Goal: Information Seeking & Learning: Learn about a topic

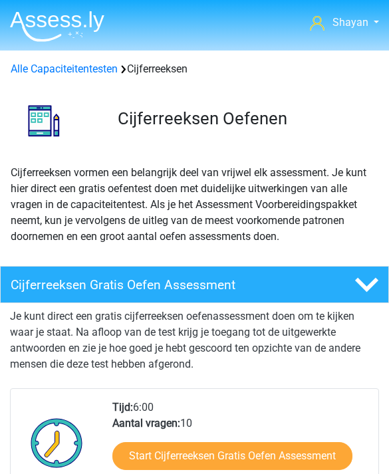
click at [51, 37] on img at bounding box center [57, 26] width 94 height 31
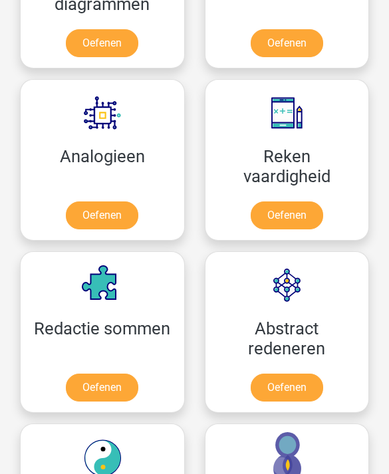
scroll to position [1384, 0]
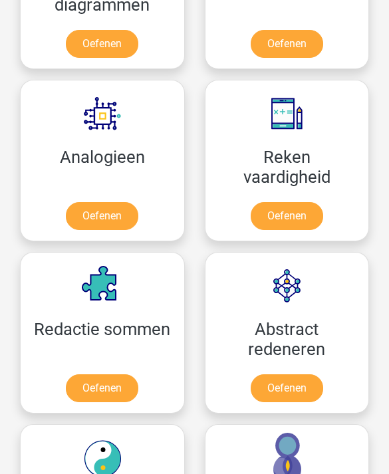
click at [90, 219] on link "Oefenen" at bounding box center [102, 217] width 73 height 28
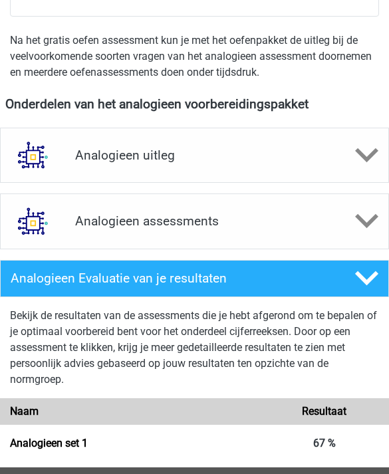
scroll to position [449, 0]
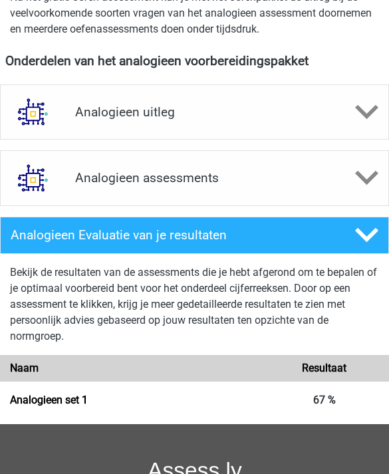
click at [78, 125] on div "Analogieen uitleg" at bounding box center [194, 112] width 389 height 55
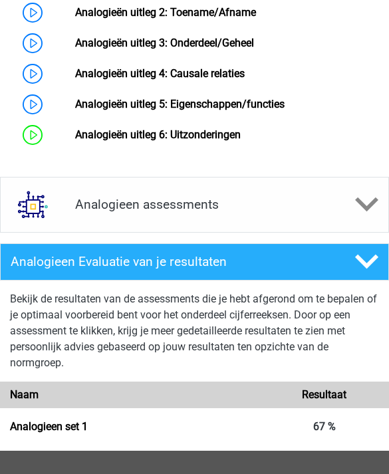
scroll to position [911, 0]
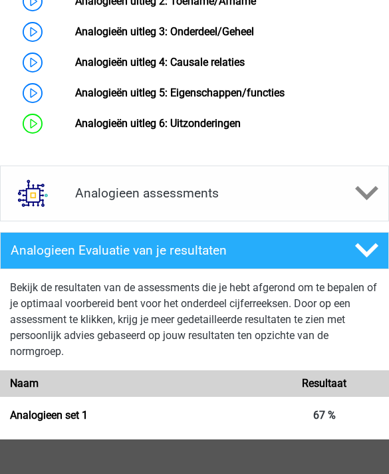
click at [82, 201] on h4 "Analogieen assessments" at bounding box center [194, 193] width 239 height 15
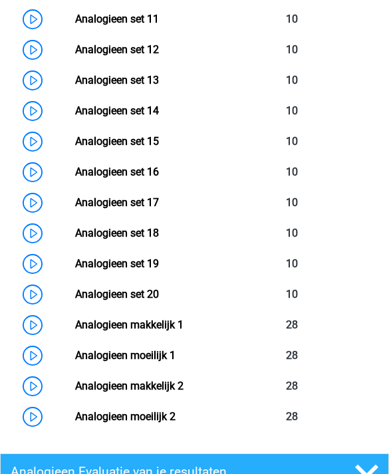
scroll to position [1553, 0]
click at [75, 331] on link "Analogieen makkelijk 1" at bounding box center [129, 325] width 108 height 13
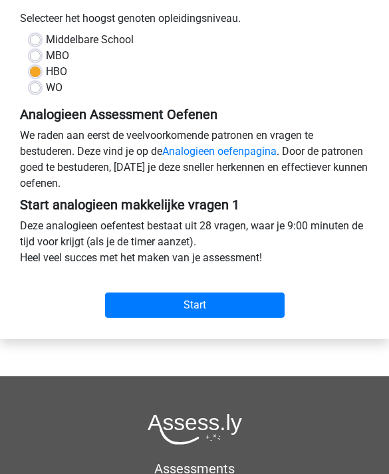
scroll to position [377, 0]
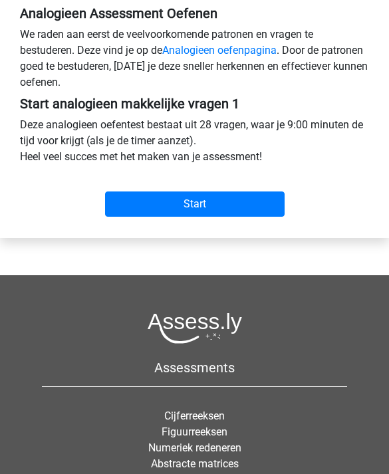
click at [153, 212] on input "Start" at bounding box center [195, 204] width 180 height 25
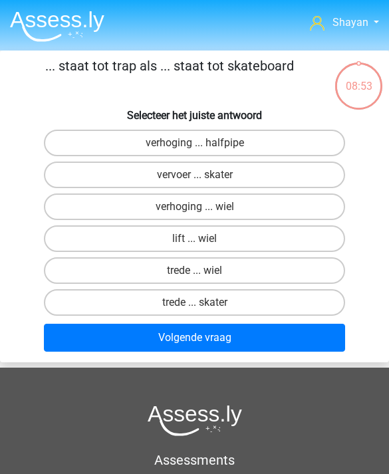
click at [80, 135] on label "verhoging ... halfpipe" at bounding box center [195, 143] width 302 height 27
click at [195, 143] on input "verhoging ... halfpipe" at bounding box center [199, 147] width 9 height 9
radio input "true"
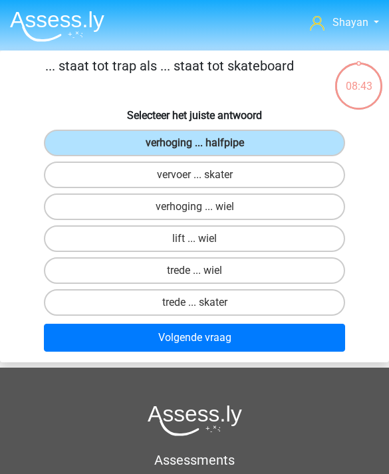
click at [86, 349] on button "Volgende vraag" at bounding box center [195, 338] width 302 height 28
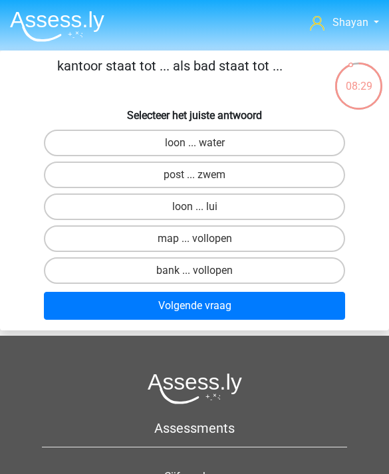
click at [67, 147] on label "loon ... water" at bounding box center [195, 143] width 302 height 27
click at [195, 147] on input "loon ... water" at bounding box center [199, 147] width 9 height 9
radio input "true"
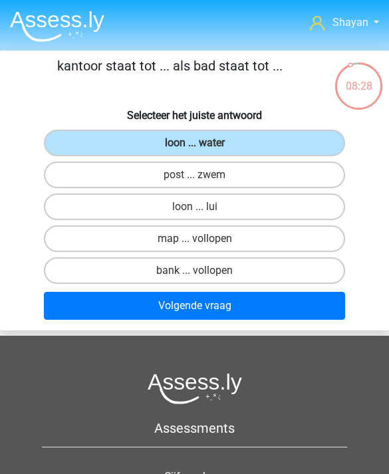
click at [96, 317] on button "Volgende vraag" at bounding box center [195, 306] width 302 height 28
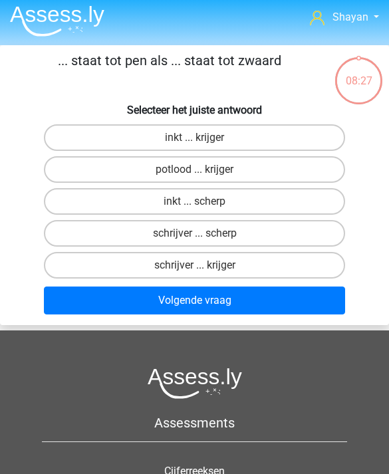
scroll to position [4, 0]
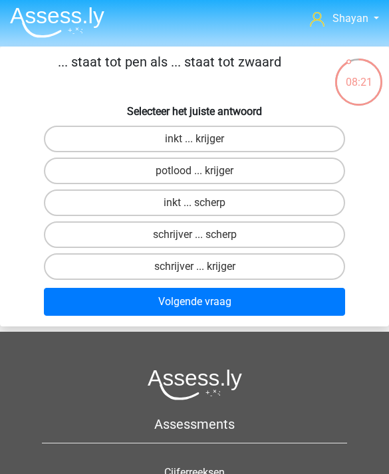
click at [86, 270] on label "schrijver ... krijger" at bounding box center [195, 266] width 302 height 27
click at [195, 270] on input "schrijver ... krijger" at bounding box center [199, 271] width 9 height 9
radio input "true"
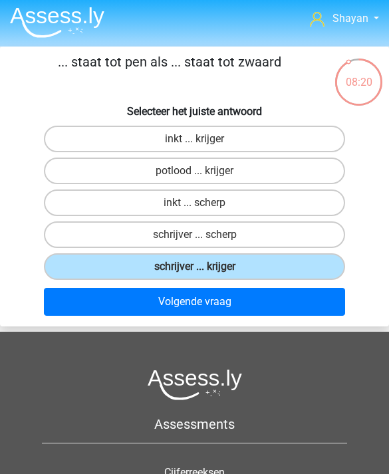
click at [95, 313] on button "Volgende vraag" at bounding box center [195, 302] width 302 height 28
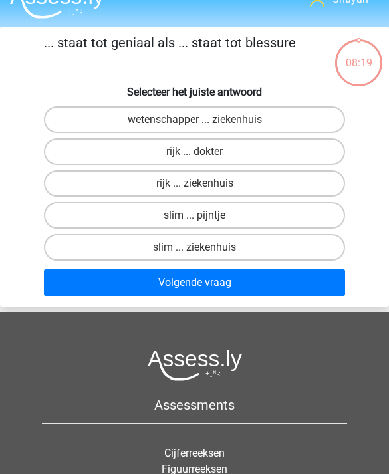
scroll to position [18, 0]
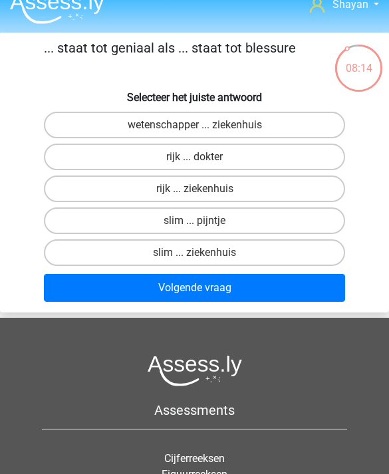
click at [71, 227] on label "slim ... pijntje" at bounding box center [195, 221] width 302 height 27
click at [195, 227] on input "slim ... pijntje" at bounding box center [199, 225] width 9 height 9
radio input "true"
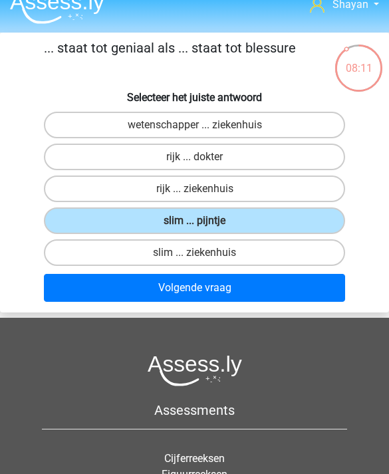
click at [93, 301] on button "Volgende vraag" at bounding box center [195, 288] width 302 height 28
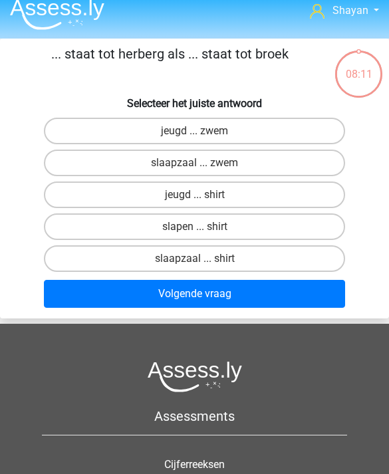
scroll to position [11, 0]
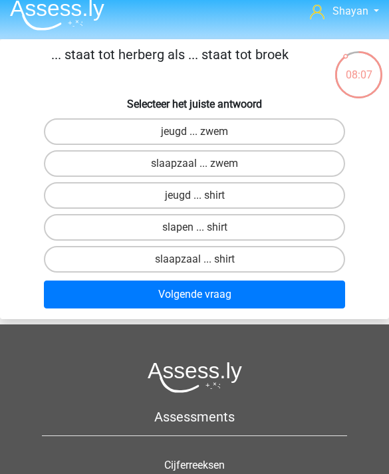
click at [61, 138] on label "jeugd ... zwem" at bounding box center [195, 131] width 302 height 27
click at [195, 138] on input "jeugd ... zwem" at bounding box center [199, 136] width 9 height 9
radio input "true"
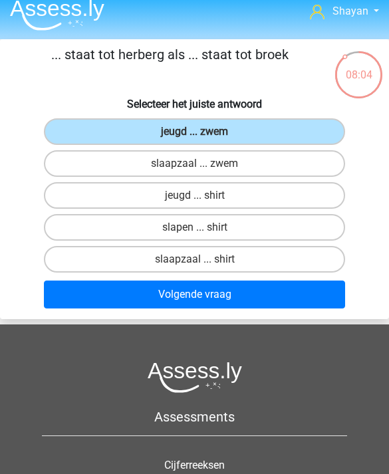
click at [80, 309] on button "Volgende vraag" at bounding box center [195, 295] width 302 height 28
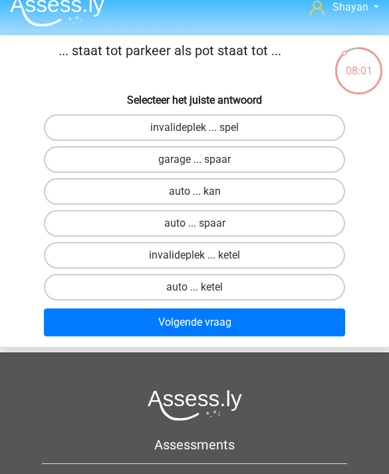
scroll to position [18, 0]
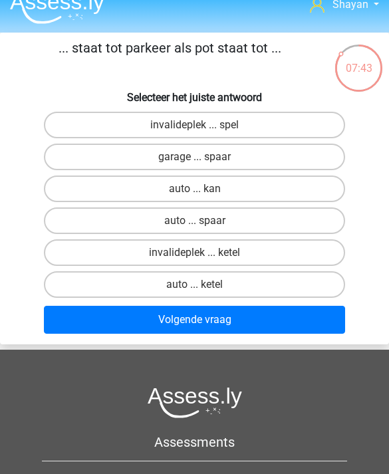
click at [67, 214] on label "auto ... spaar" at bounding box center [195, 221] width 302 height 27
click at [195, 221] on input "auto ... spaar" at bounding box center [199, 225] width 9 height 9
radio input "true"
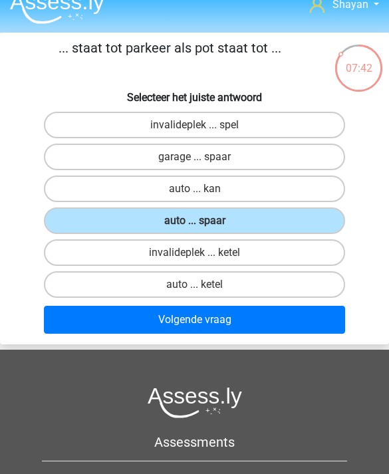
click at [74, 196] on label "auto ... kan" at bounding box center [195, 189] width 302 height 27
click at [195, 196] on input "auto ... kan" at bounding box center [199, 193] width 9 height 9
radio input "true"
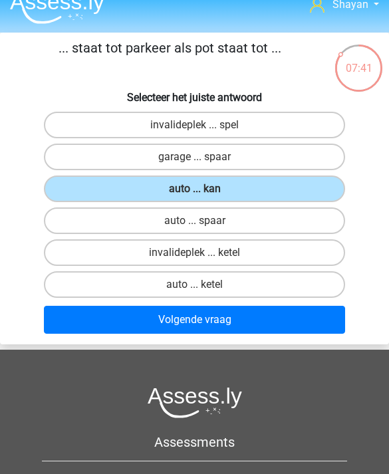
scroll to position [0, 0]
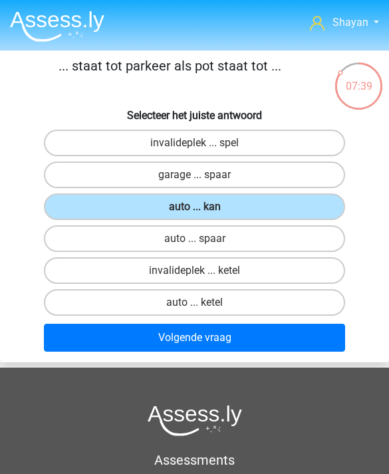
click at [82, 333] on button "Volgende vraag" at bounding box center [195, 338] width 302 height 28
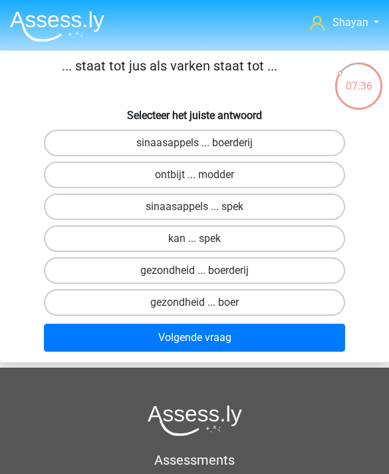
click at [52, 19] on img at bounding box center [57, 26] width 94 height 31
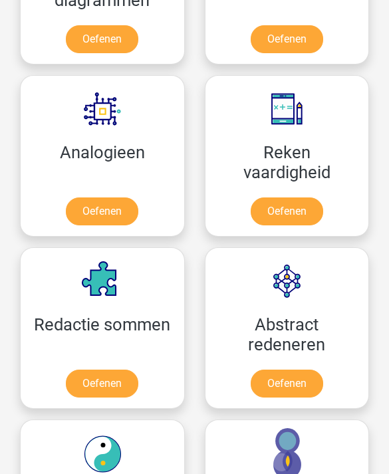
scroll to position [1389, 0]
click at [263, 214] on link "Oefenen" at bounding box center [287, 212] width 73 height 28
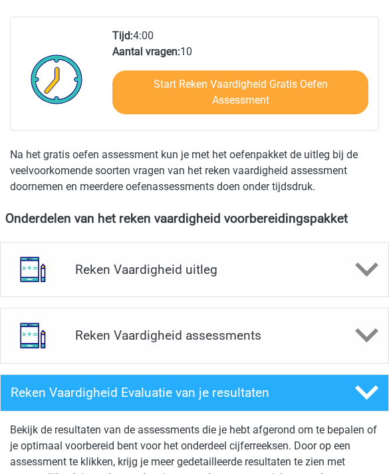
click at [100, 353] on div "Reken Vaardigheid assessments" at bounding box center [194, 336] width 389 height 55
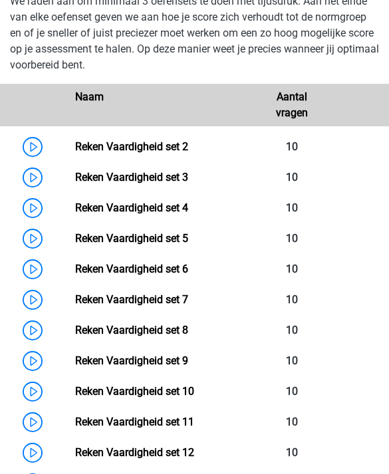
scroll to position [737, 0]
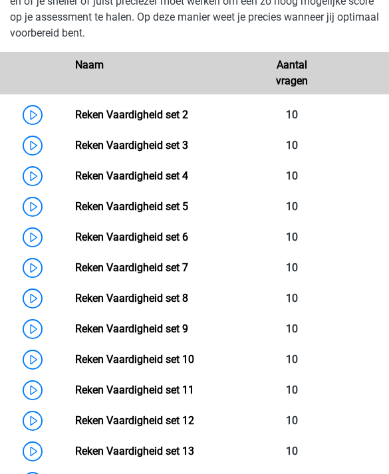
click at [75, 116] on link "Reken Vaardigheid set 2" at bounding box center [131, 114] width 113 height 13
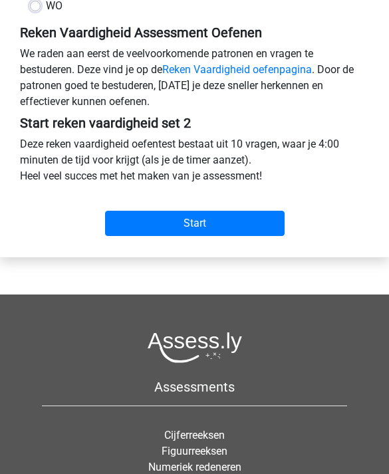
scroll to position [378, 0]
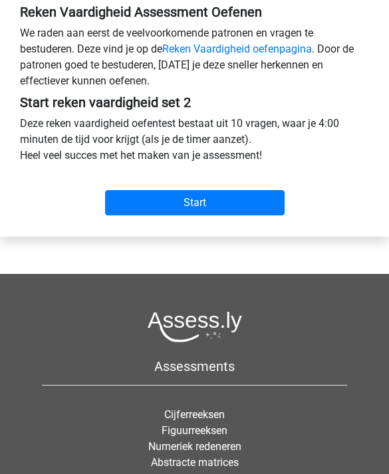
click at [136, 214] on input "Start" at bounding box center [195, 202] width 180 height 25
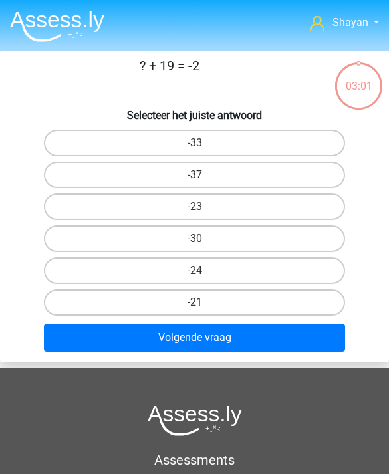
click at [86, 307] on label "-21" at bounding box center [195, 302] width 302 height 27
click at [195, 307] on input "-21" at bounding box center [199, 307] width 9 height 9
radio input "true"
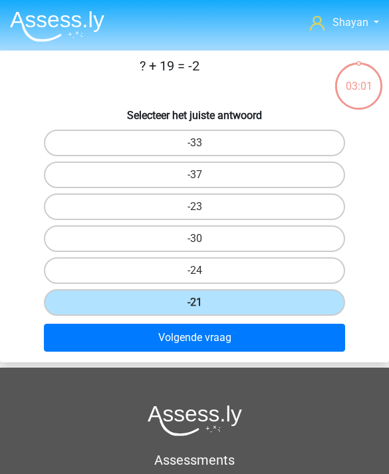
click at [106, 337] on button "Volgende vraag" at bounding box center [195, 338] width 302 height 28
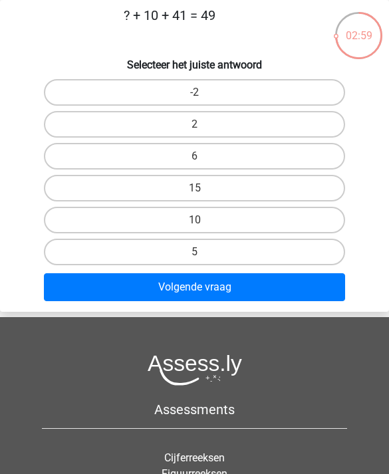
scroll to position [21, 0]
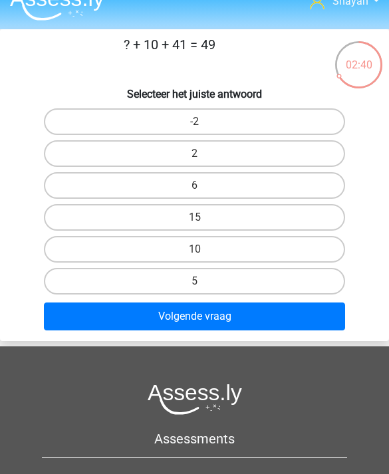
click at [116, 130] on label "-2" at bounding box center [195, 121] width 302 height 27
click at [195, 130] on input "-2" at bounding box center [199, 126] width 9 height 9
radio input "true"
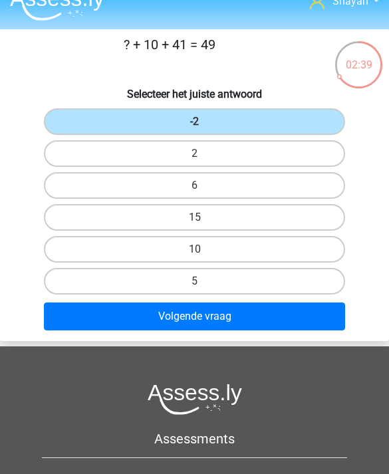
click at [149, 317] on button "Volgende vraag" at bounding box center [195, 317] width 302 height 28
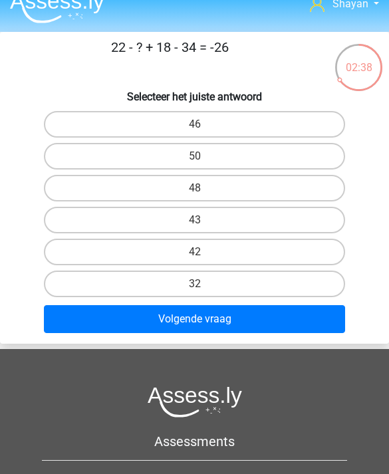
scroll to position [0, 0]
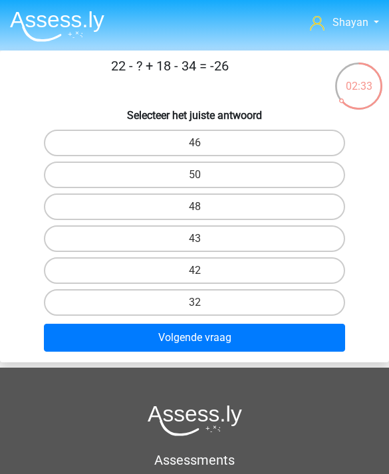
click at [52, 27] on img at bounding box center [57, 26] width 94 height 31
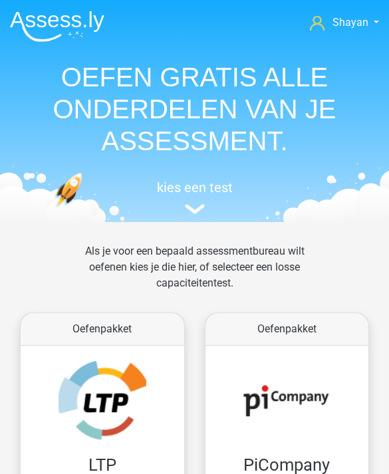
click at [51, 17] on img at bounding box center [57, 26] width 94 height 31
